Goal: Transaction & Acquisition: Obtain resource

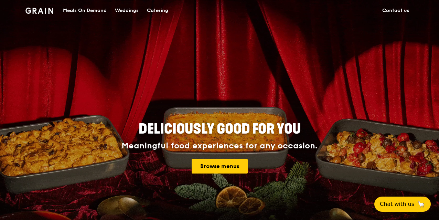
click at [157, 9] on div "Catering" at bounding box center [157, 10] width 21 height 21
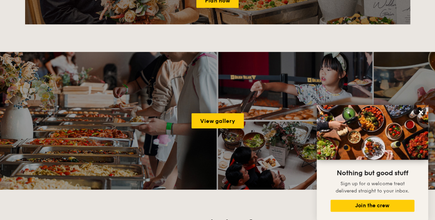
scroll to position [1067, 0]
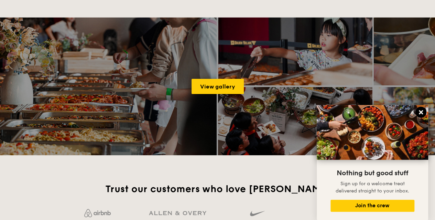
click at [422, 111] on icon at bounding box center [421, 112] width 4 height 4
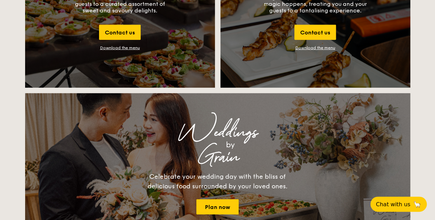
scroll to position [723, 0]
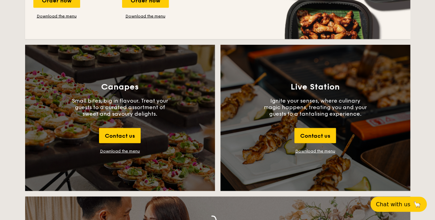
click at [121, 151] on div "Download the menu" at bounding box center [120, 151] width 40 height 5
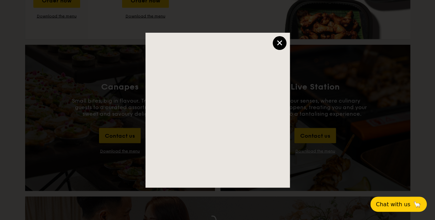
click at [275, 44] on div "×" at bounding box center [280, 43] width 14 height 14
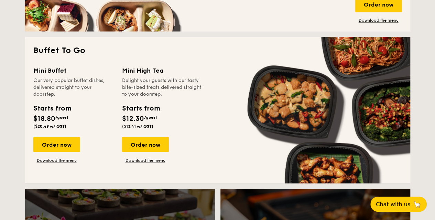
scroll to position [551, 0]
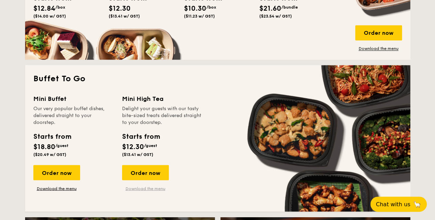
click at [137, 188] on link "Download the menu" at bounding box center [145, 189] width 47 height 6
